Goal: Browse casually

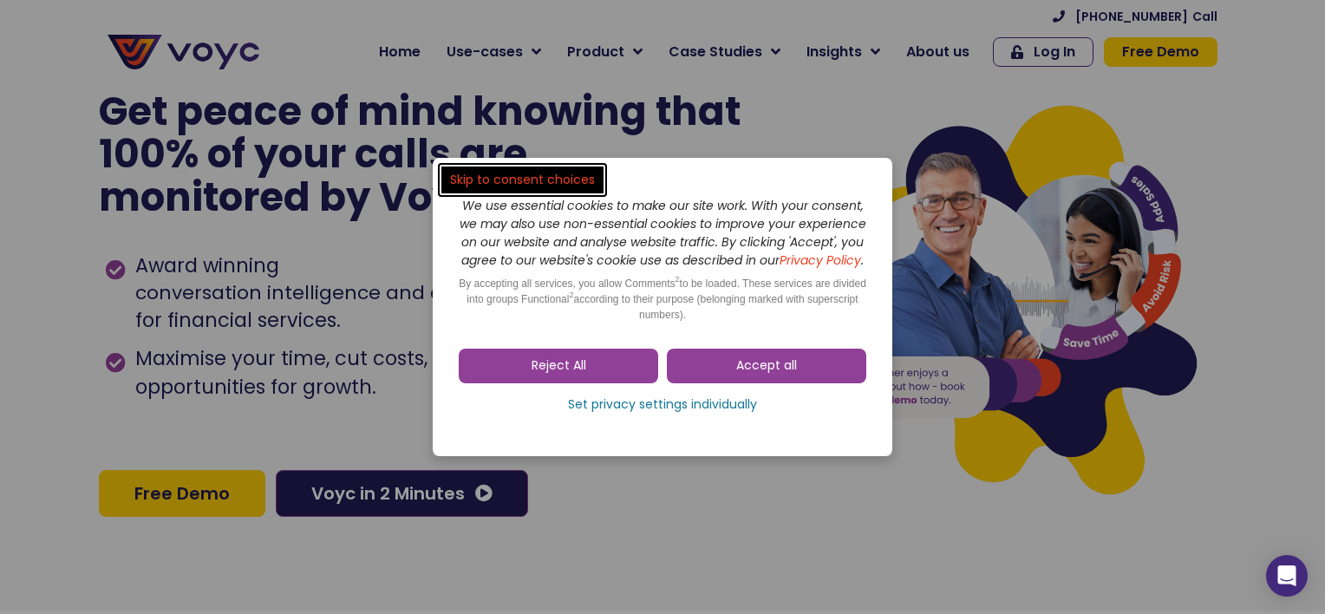
click at [1068, 51] on dialog "Skip to consent choices We use essential cookies to make our site work. With yo…" at bounding box center [662, 307] width 1325 height 614
click at [764, 395] on div "Accept all Reject All Set privacy settings individually" at bounding box center [663, 385] width 408 height 90
click at [791, 369] on span "Accept all" at bounding box center [766, 365] width 61 height 17
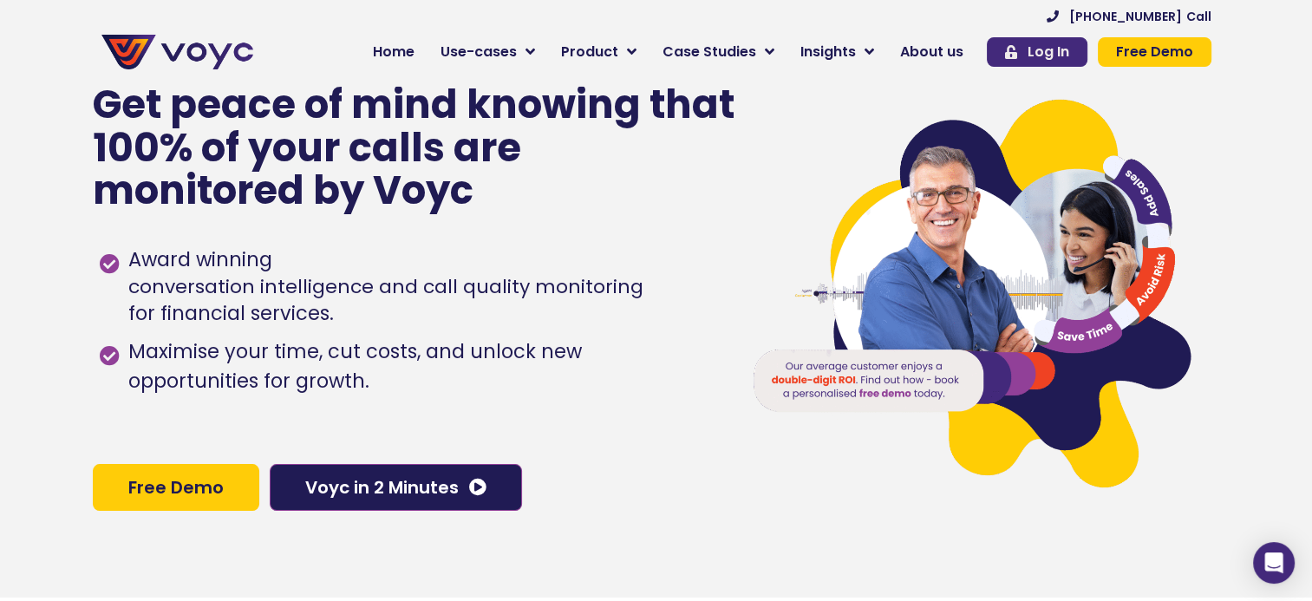
click at [1016, 49] on icon at bounding box center [1011, 52] width 12 height 14
